Goal: Task Accomplishment & Management: Use online tool/utility

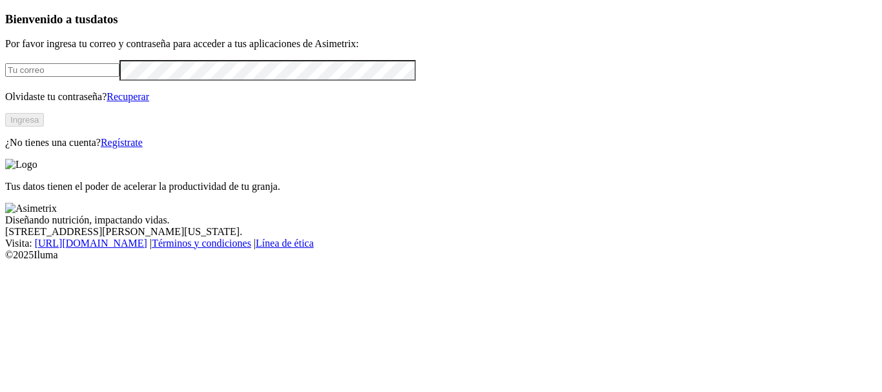
type input "[PERSON_NAME][EMAIL_ADDRESS][PERSON_NAME][DOMAIN_NAME]"
click at [279, 149] on div "Bienvenido a tus datos Por favor ingresa tu correo y contraseña para acceder a …" at bounding box center [441, 80] width 872 height 136
click at [44, 127] on button "Ingresa" at bounding box center [24, 120] width 39 height 14
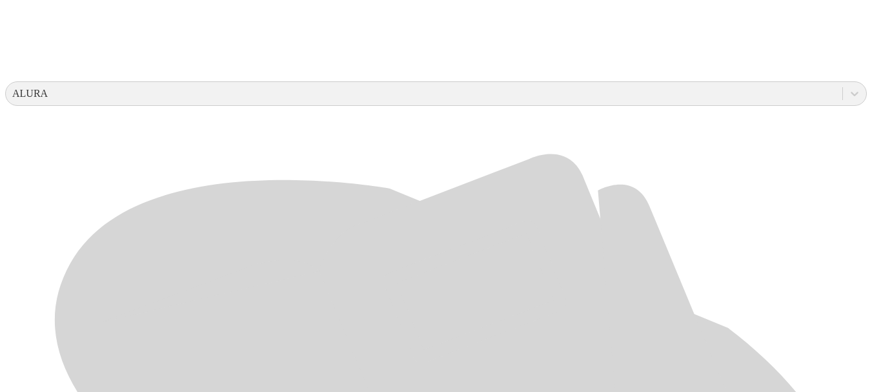
scroll to position [473, 0]
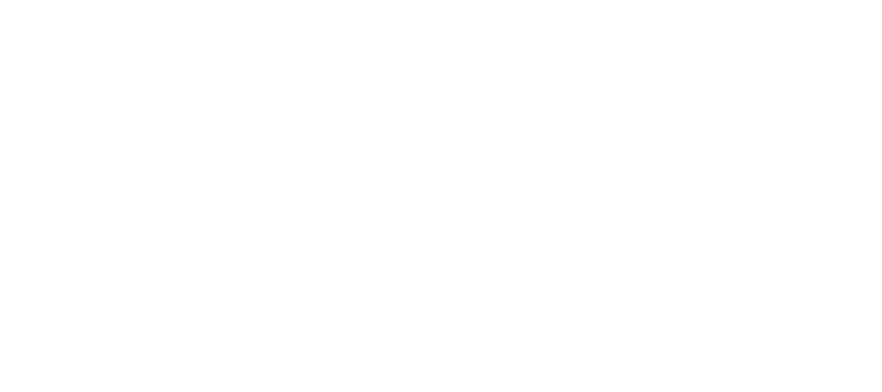
scroll to position [0, 0]
